Goal: Information Seeking & Learning: Learn about a topic

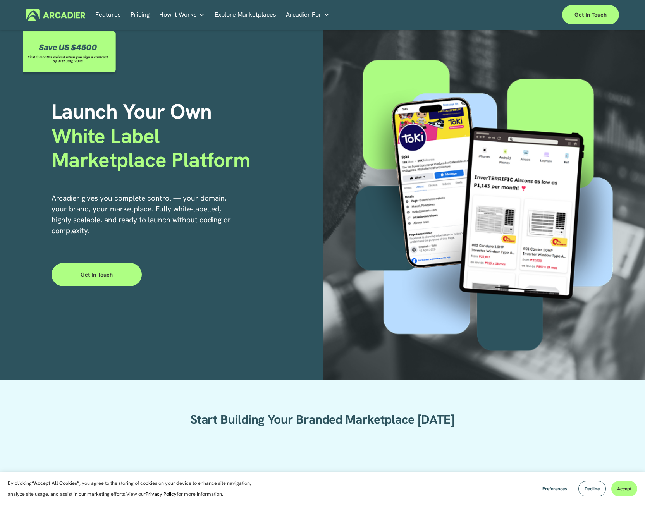
click at [137, 14] on link "Pricing" at bounding box center [140, 15] width 19 height 12
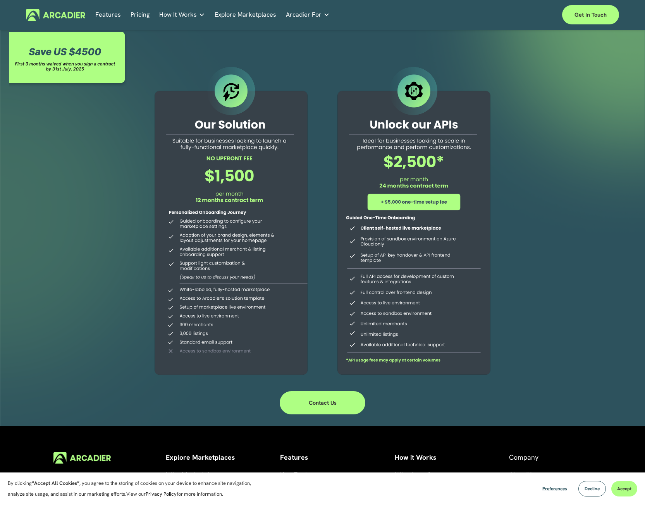
click at [0, 0] on h5 "Why Arcadier" at bounding box center [0, 0] width 0 height 0
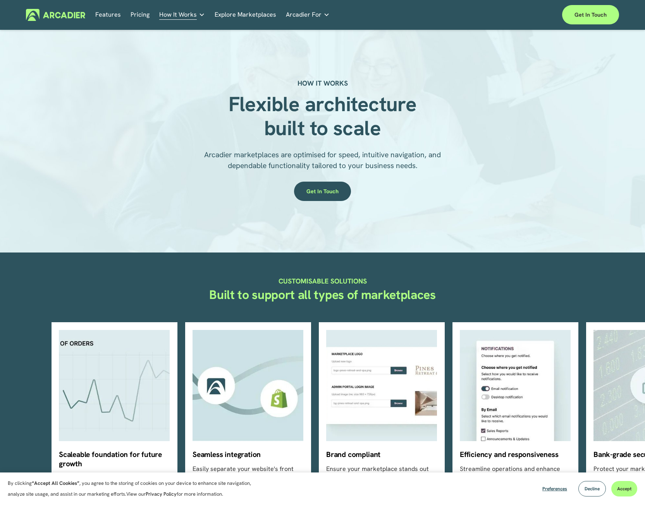
click at [248, 14] on link "Explore Marketplaces" at bounding box center [246, 15] width 62 height 12
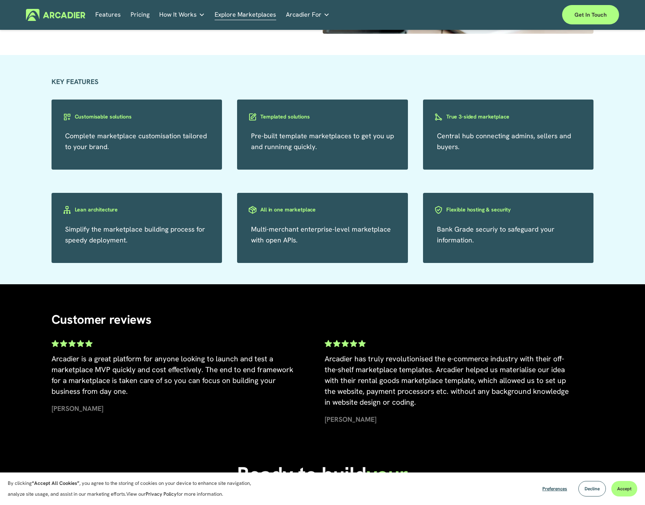
scroll to position [1201, 0]
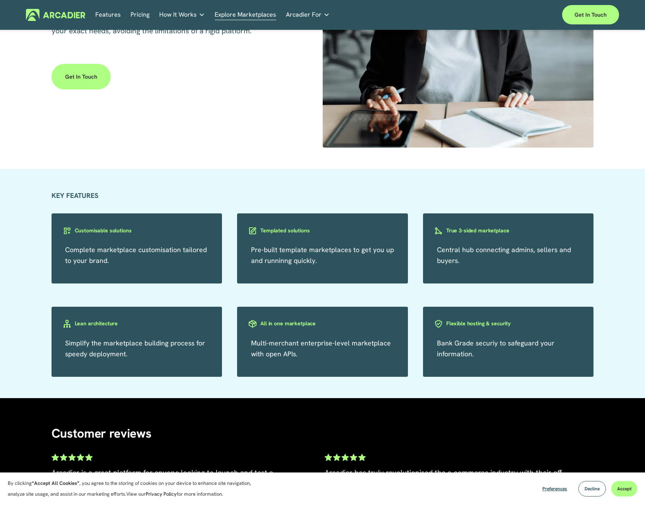
click at [112, 229] on h3 "Customisable solutions" at bounding box center [103, 230] width 57 height 7
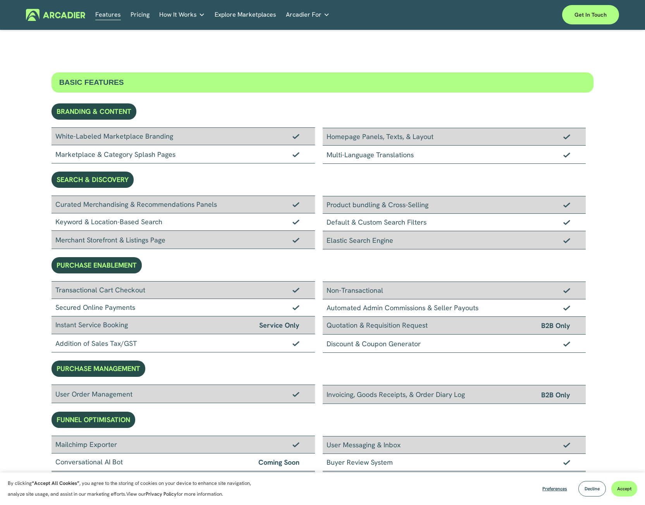
click at [139, 14] on link "Pricing" at bounding box center [140, 15] width 19 height 12
